Goal: Information Seeking & Learning: Learn about a topic

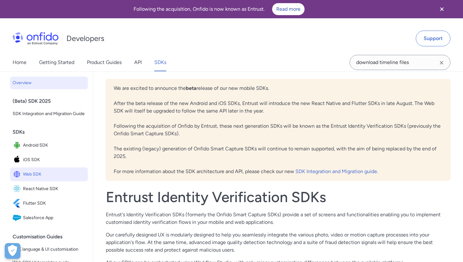
click at [34, 167] on link "Web SDK" at bounding box center [49, 174] width 78 height 14
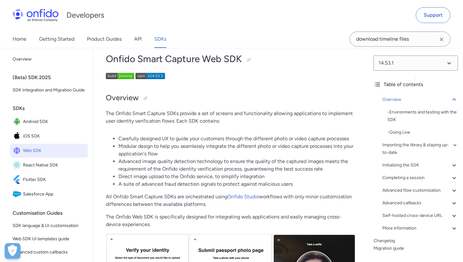
scroll to position [35, 0]
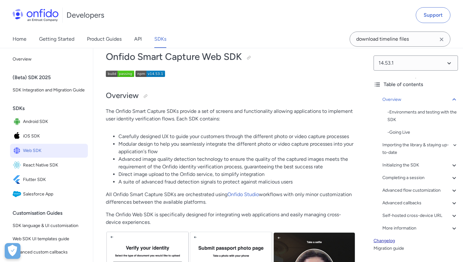
click at [390, 241] on link "Changelog" at bounding box center [415, 241] width 84 height 8
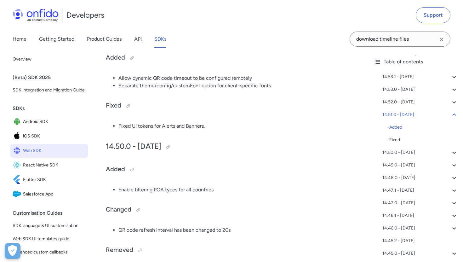
scroll to position [471, 0]
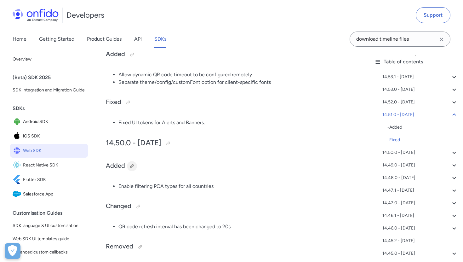
click at [132, 167] on div at bounding box center [131, 165] width 5 height 5
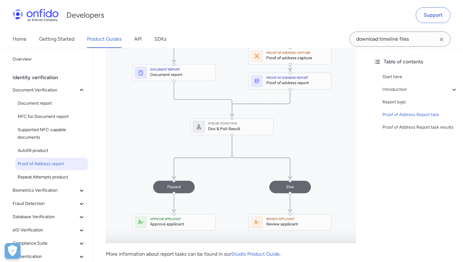
scroll to position [1920, 0]
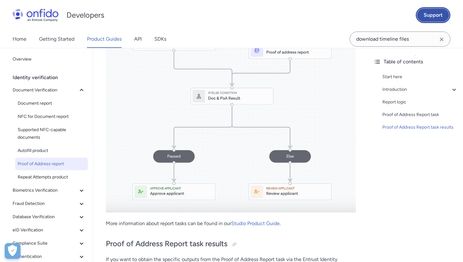
click at [426, 14] on link "Support" at bounding box center [433, 15] width 35 height 16
